Goal: Information Seeking & Learning: Learn about a topic

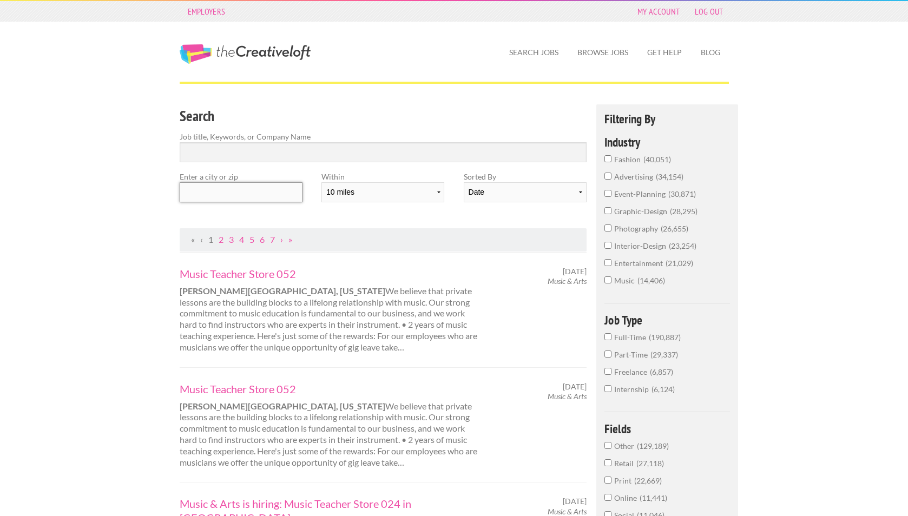
click at [242, 182] on input "text" at bounding box center [241, 192] width 123 height 20
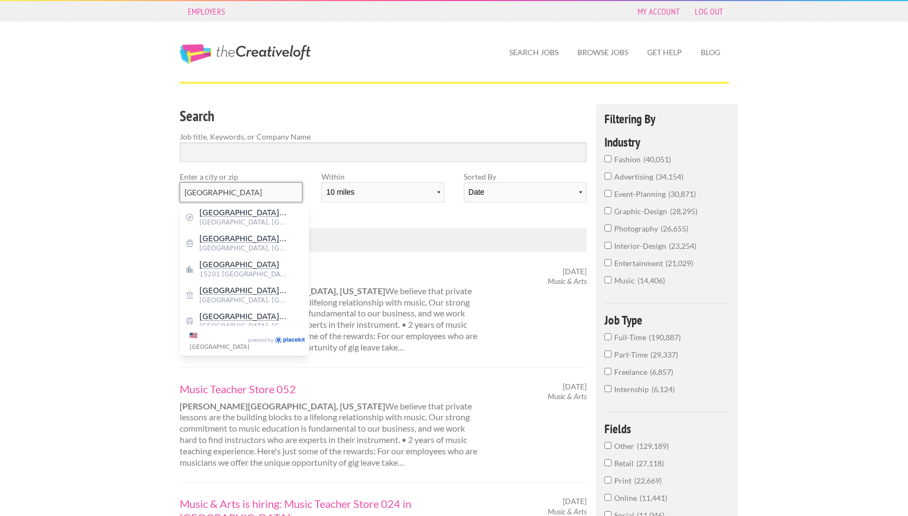
type input "Pittsburgh"
drag, startPoint x: 243, startPoint y: 175, endPoint x: 235, endPoint y: 265, distance: 89.6
click at [227, 265] on mark "Pittsburgh" at bounding box center [240, 264] width 80 height 9
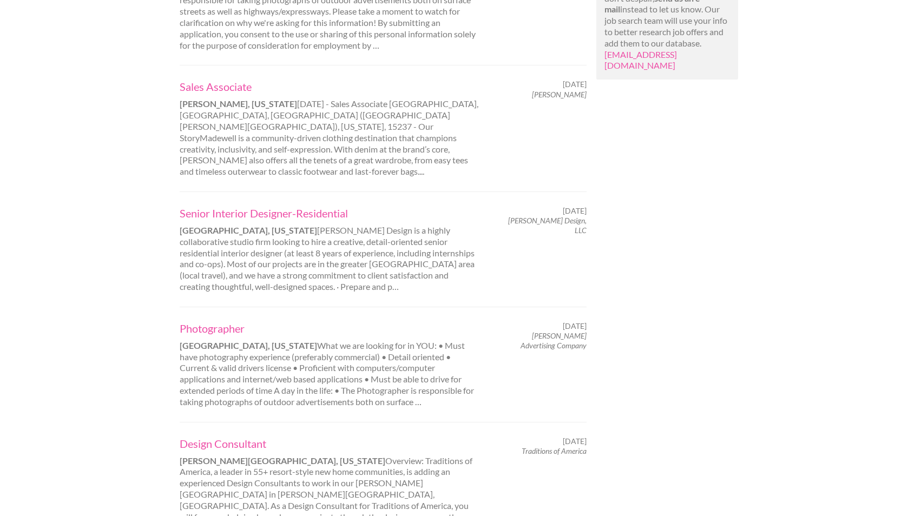
scroll to position [879, 0]
click at [303, 204] on link "Senior Interior Designer-Residential" at bounding box center [330, 211] width 301 height 14
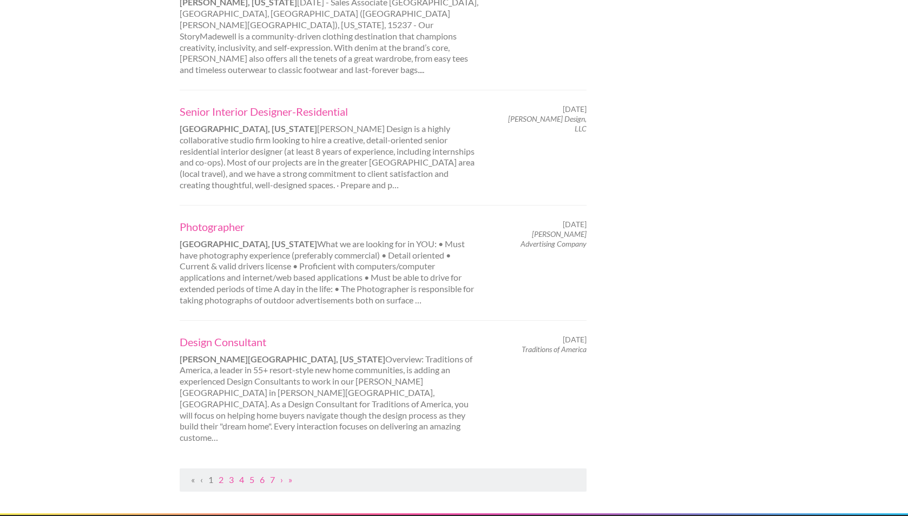
scroll to position [980, 0]
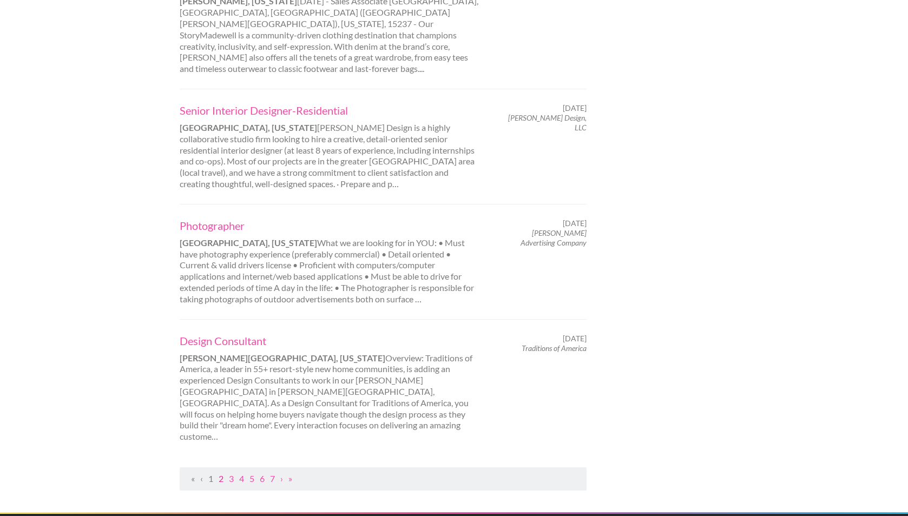
click at [220, 473] on link "2" at bounding box center [221, 478] width 5 height 10
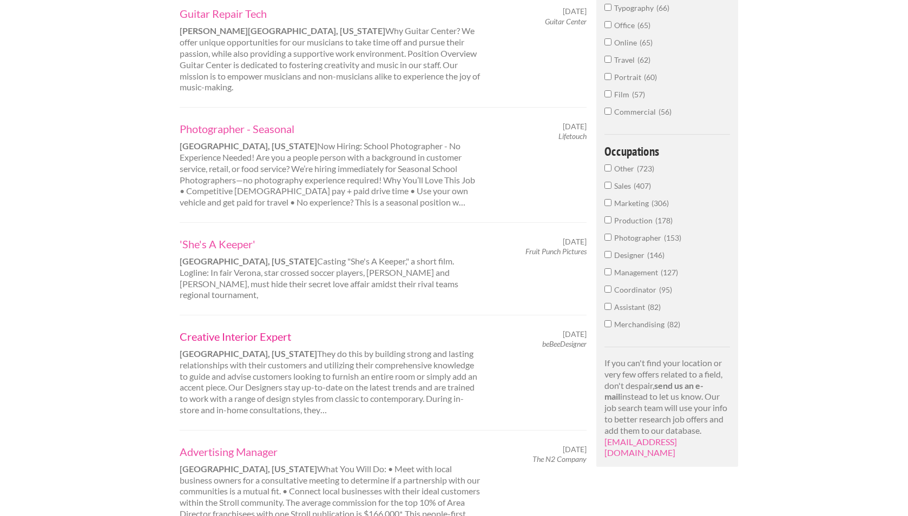
scroll to position [492, 0]
click at [215, 327] on link "Creative Interior Expert" at bounding box center [330, 334] width 301 height 14
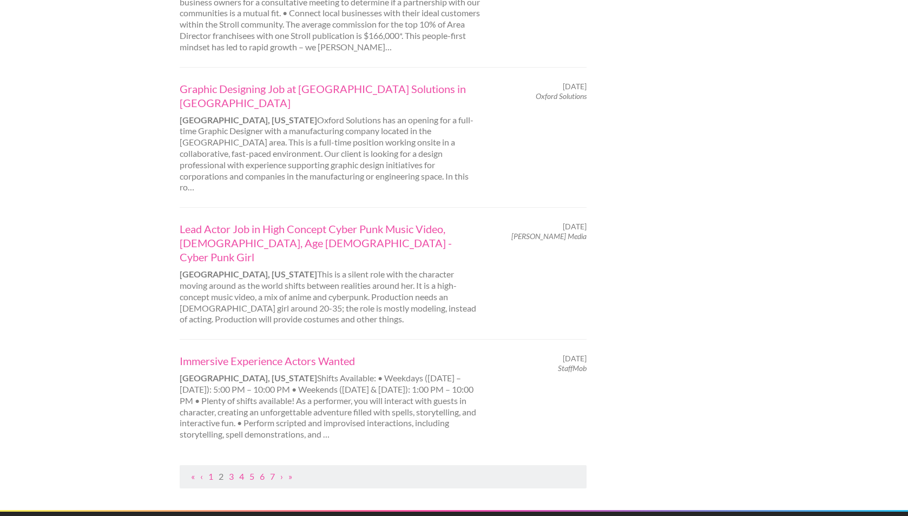
scroll to position [971, 0]
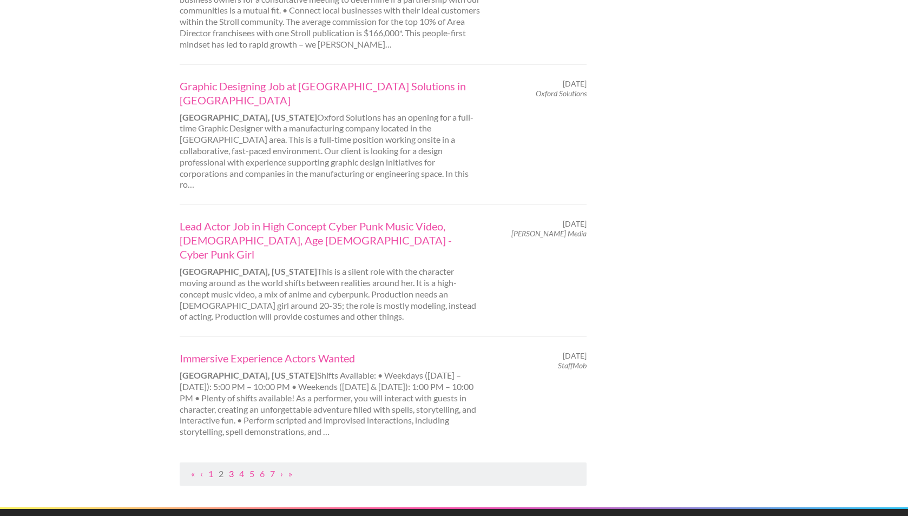
click at [229, 468] on link "3" at bounding box center [231, 473] width 5 height 10
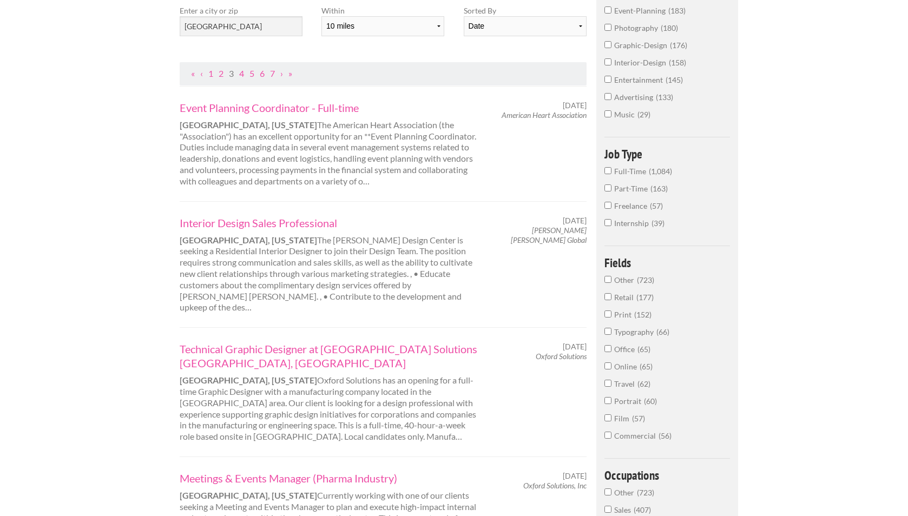
scroll to position [164, 0]
click at [320, 108] on link "Event Planning Coordinator - Full-time" at bounding box center [330, 109] width 301 height 14
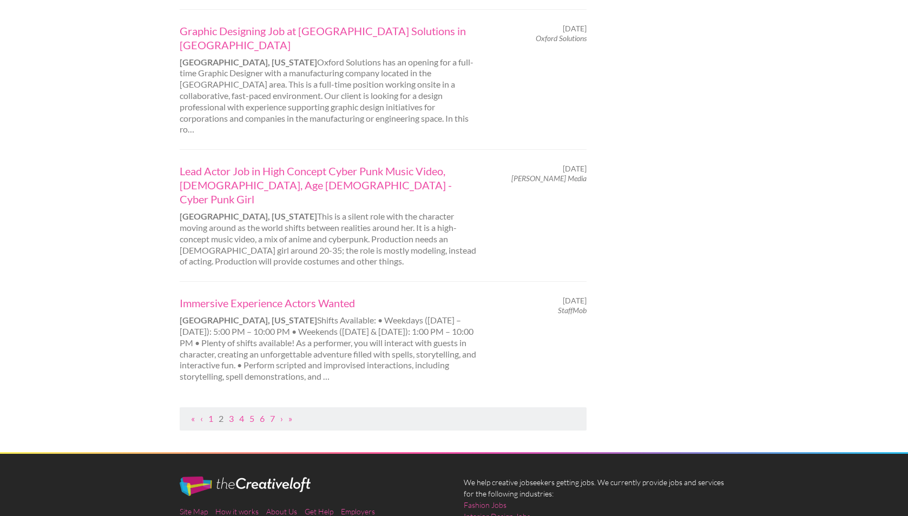
scroll to position [1033, 0]
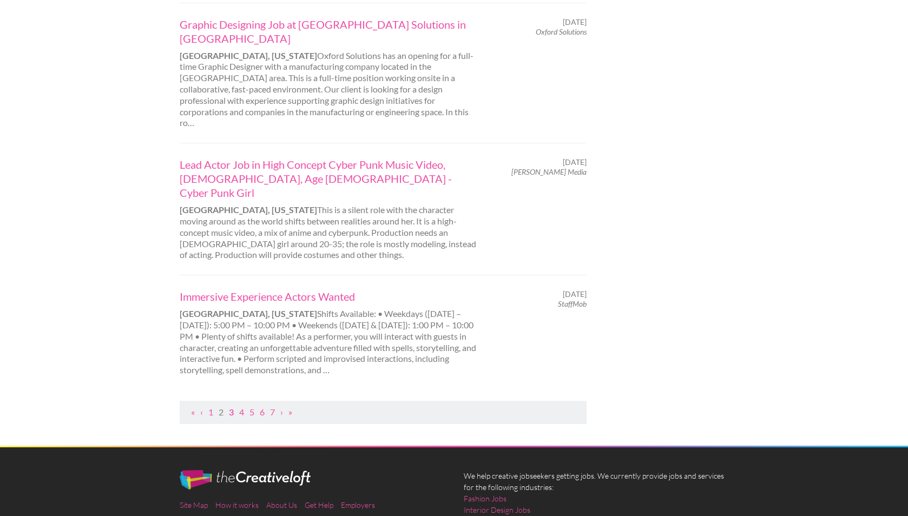
click at [231, 407] on link "3" at bounding box center [231, 412] width 5 height 10
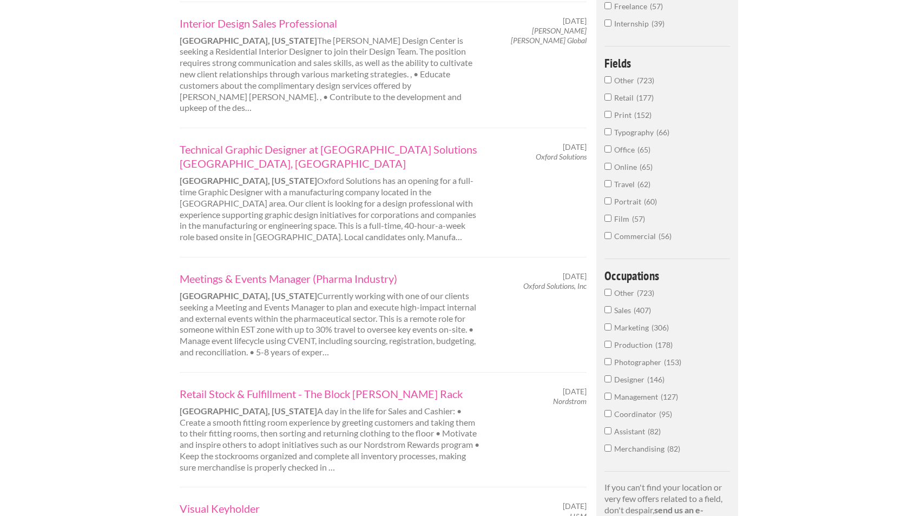
scroll to position [373, 0]
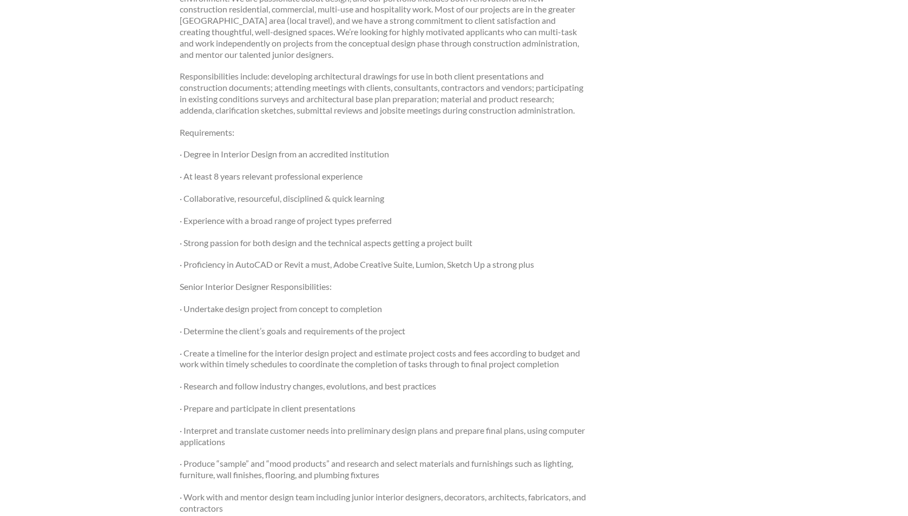
scroll to position [219, 0]
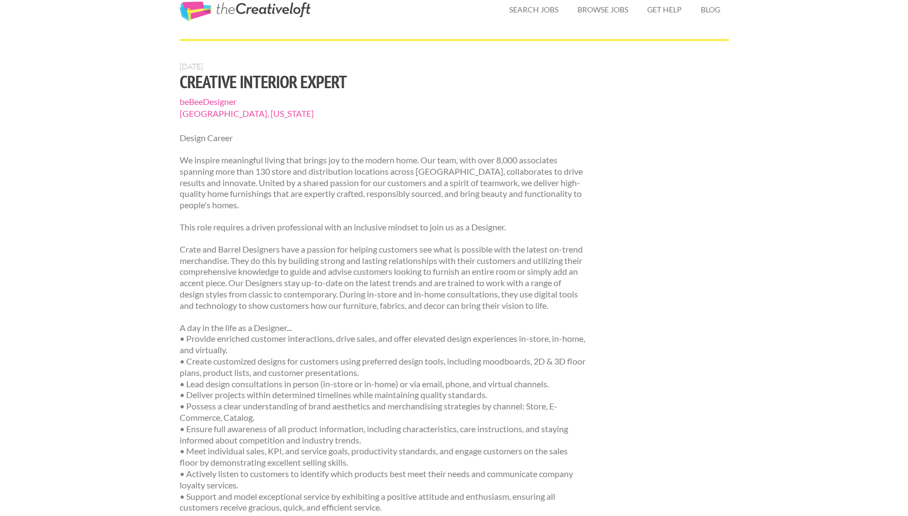
scroll to position [48, 0]
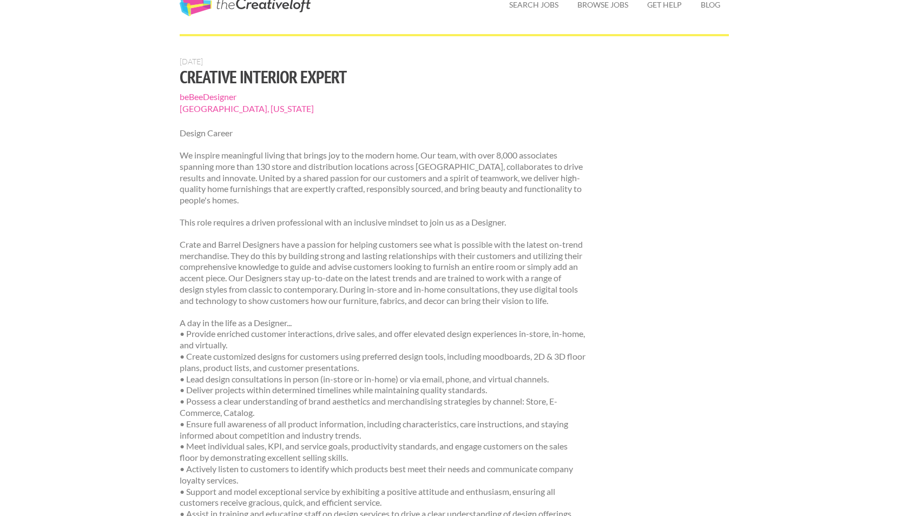
click at [228, 97] on span "beBeeDesigner" at bounding box center [383, 97] width 407 height 12
click at [224, 97] on span "beBeeDesigner" at bounding box center [383, 97] width 407 height 12
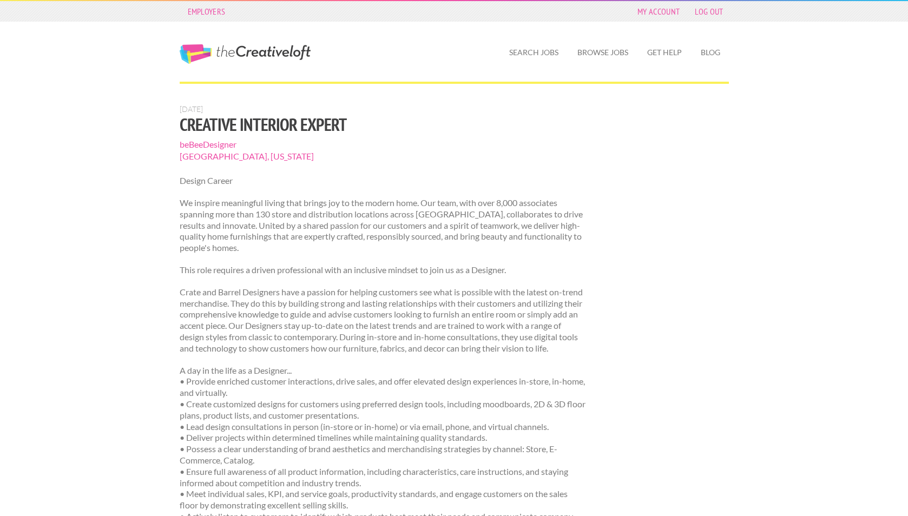
scroll to position [0, 0]
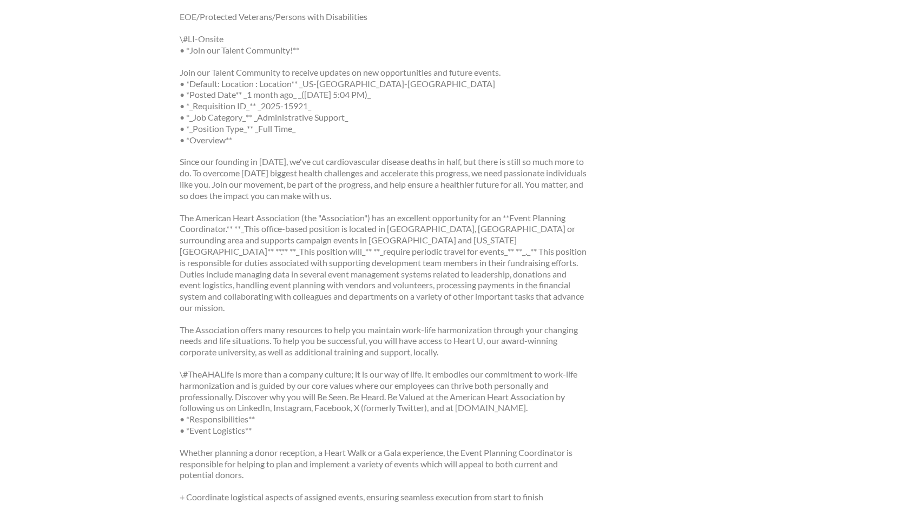
scroll to position [2401, 0]
